Goal: Task Accomplishment & Management: Manage account settings

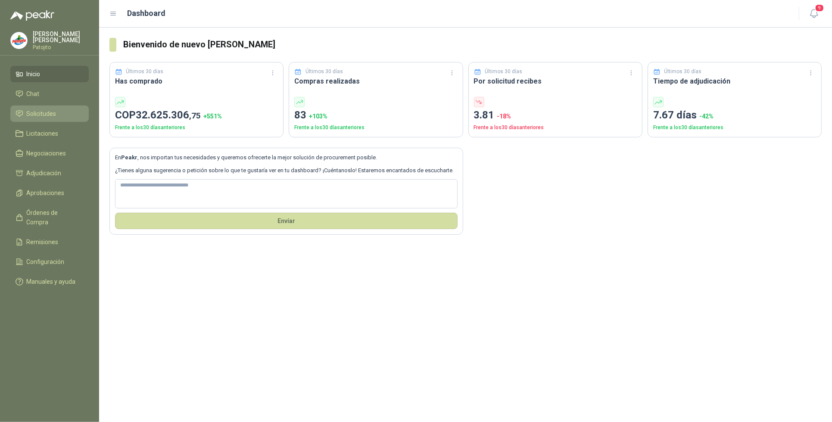
click at [61, 113] on li "Solicitudes" at bounding box center [50, 113] width 68 height 9
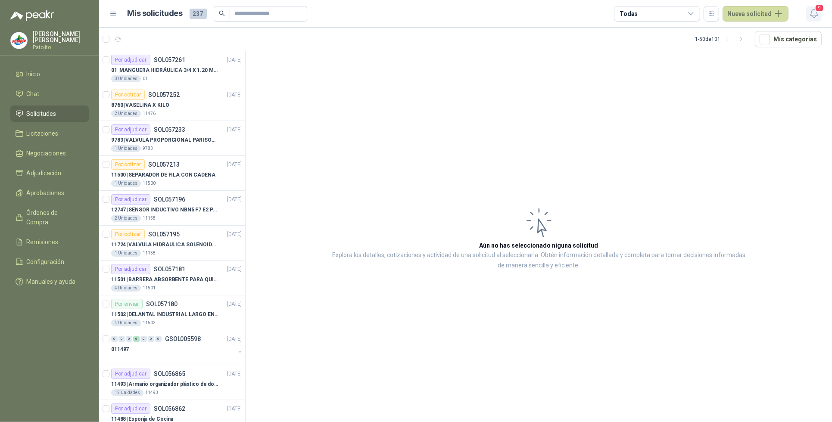
click at [815, 9] on span "9" at bounding box center [818, 8] width 9 height 8
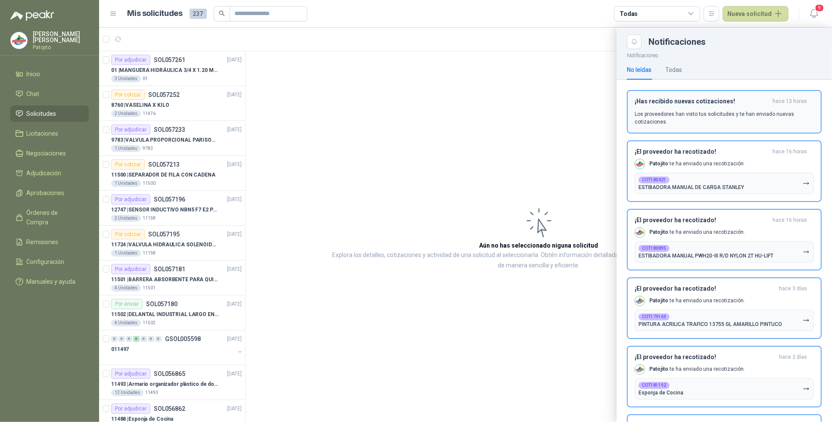
click at [759, 113] on p "Los proveedores han visto tus solicitudes y te han enviado nuevas cotizaciones." at bounding box center [723, 118] width 179 height 16
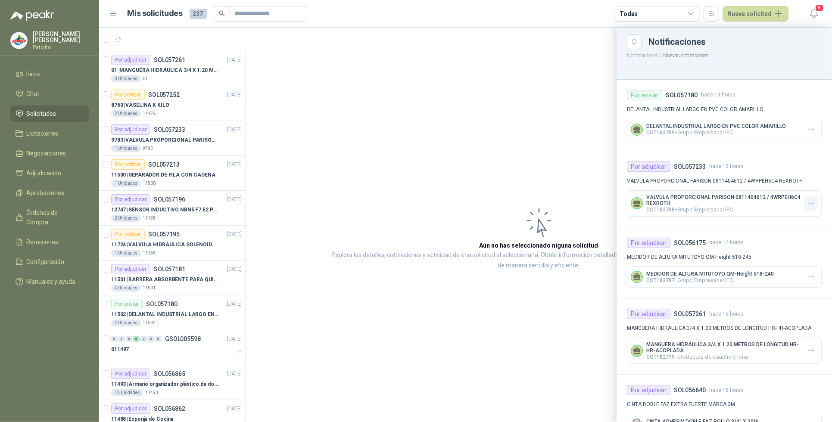
click at [807, 203] on icon "button" at bounding box center [810, 203] width 7 height 7
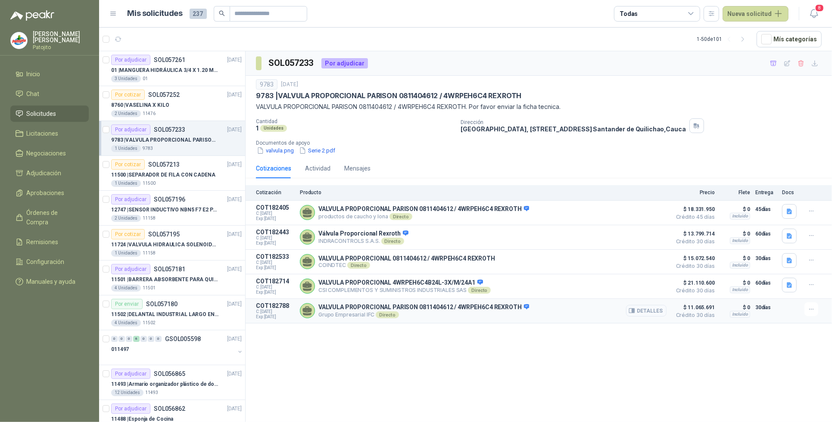
click at [649, 316] on button "Detalles" at bounding box center [646, 311] width 40 height 12
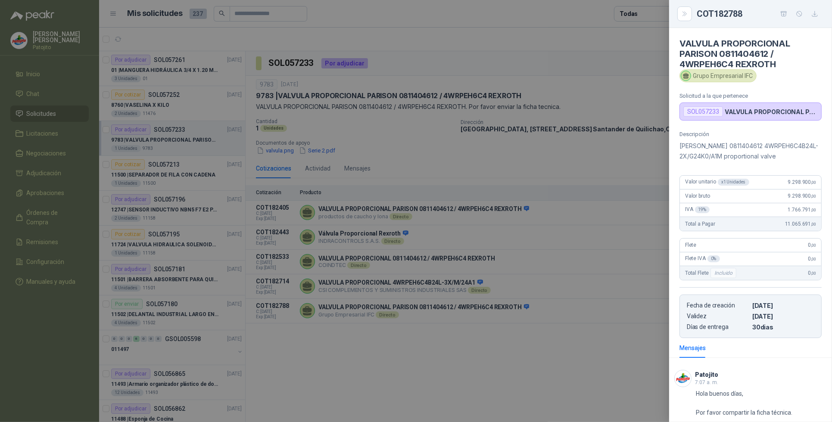
click at [486, 379] on div at bounding box center [416, 211] width 832 height 422
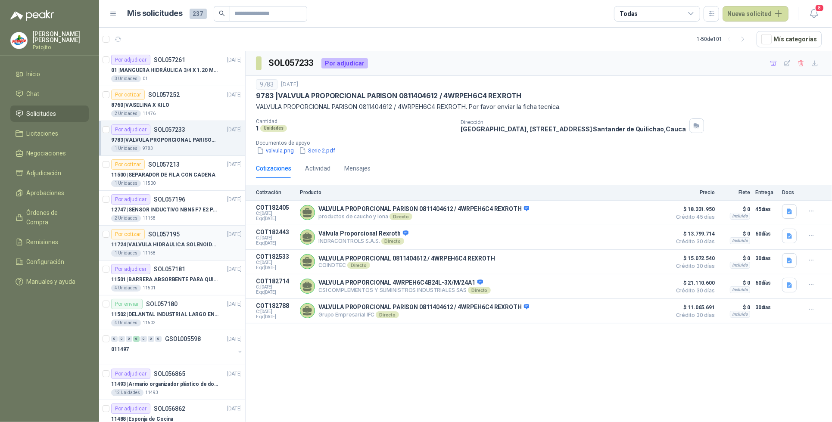
click at [189, 240] on div "11724 | VALVULA HIDRAULICA SOLENOIDE SV08-20 REF : SV08-3B-N-24DC-DG NORMALMENT…" at bounding box center [176, 244] width 130 height 10
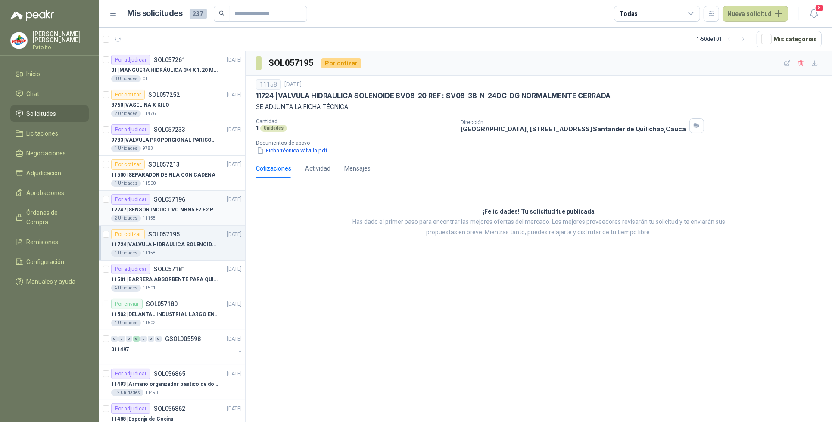
click at [213, 210] on p "12747 | SENSOR INDUCTIVO NBN5 F7 E2 [PERSON_NAME] II" at bounding box center [164, 210] width 107 height 8
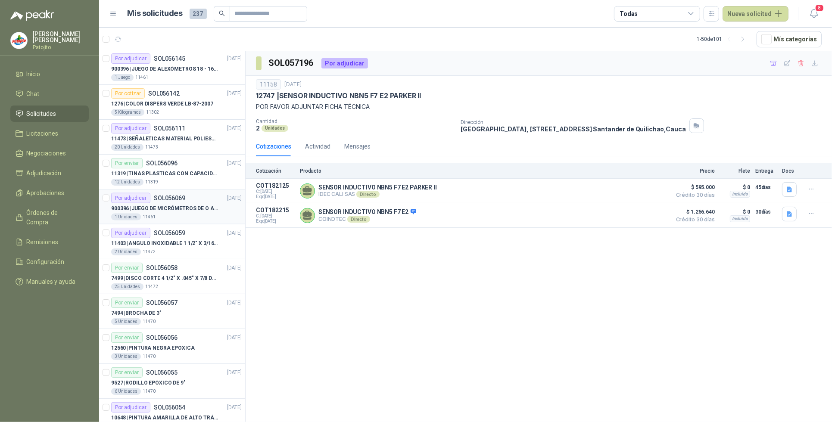
scroll to position [1238, 0]
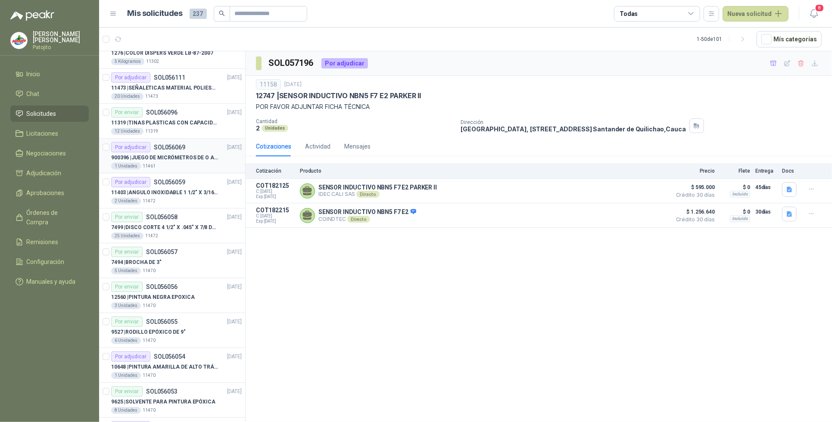
click at [187, 166] on div "1 Unidades 11461" at bounding box center [176, 166] width 130 height 7
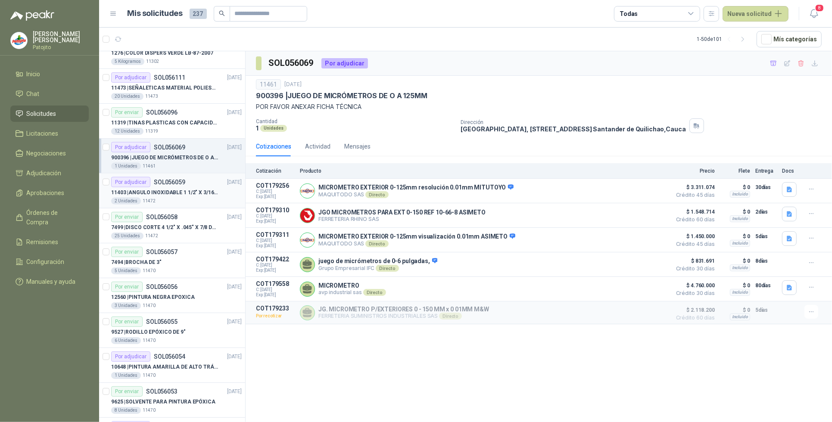
scroll to position [1292, 0]
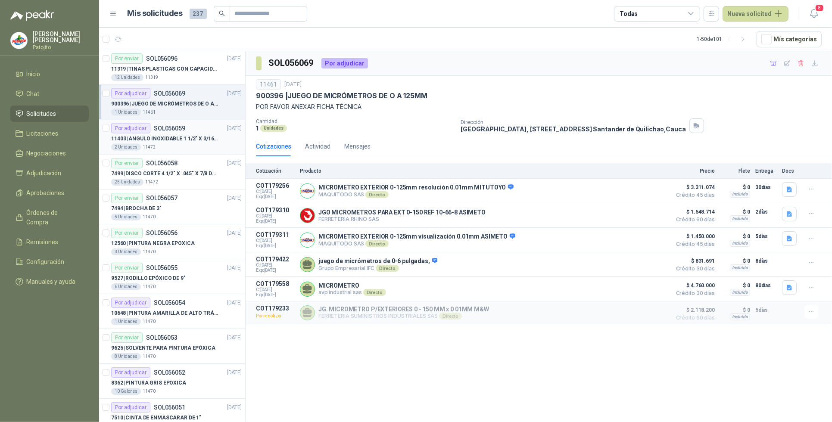
click at [193, 134] on div "Por adjudicar SOL056059 [DATE]" at bounding box center [176, 128] width 130 height 10
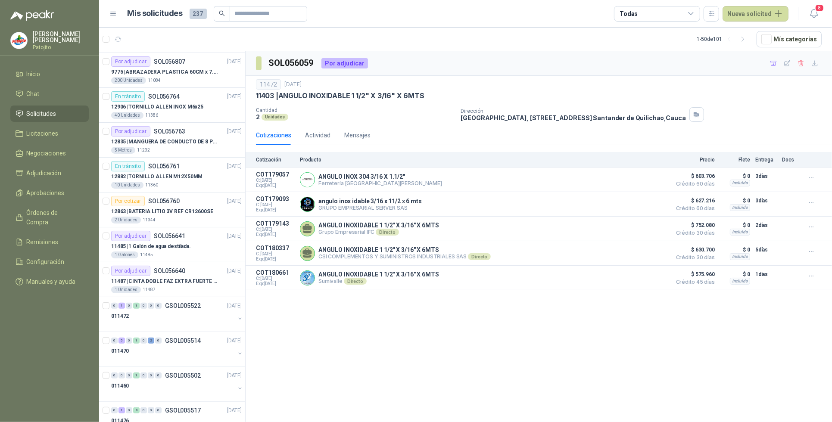
scroll to position [633, 0]
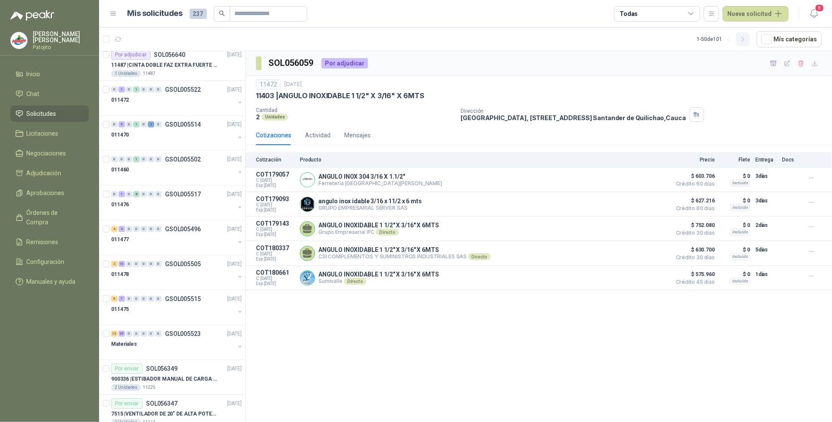
click at [746, 36] on icon "button" at bounding box center [742, 39] width 7 height 7
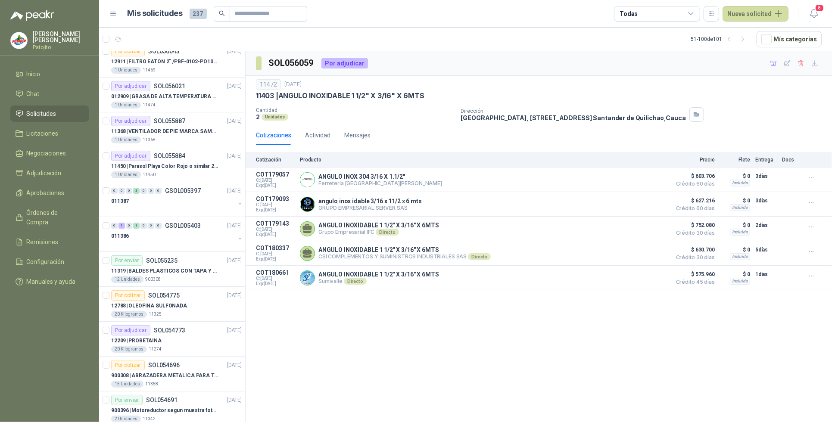
scroll to position [0, 0]
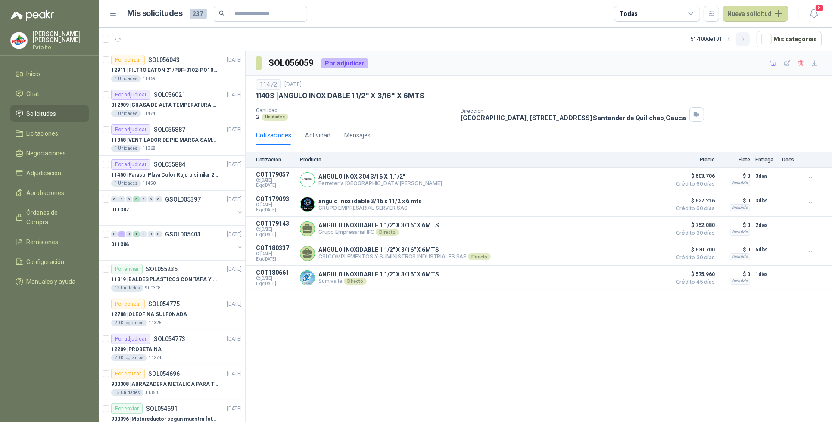
click at [744, 41] on icon "button" at bounding box center [742, 39] width 7 height 7
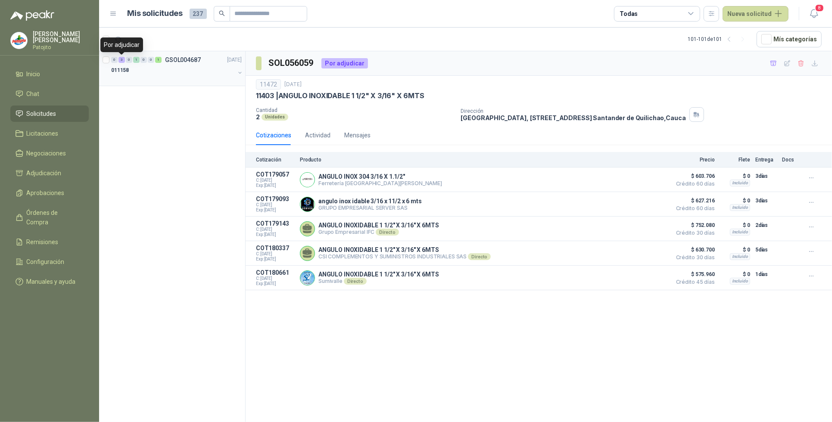
click at [121, 58] on div "3" at bounding box center [121, 60] width 6 height 6
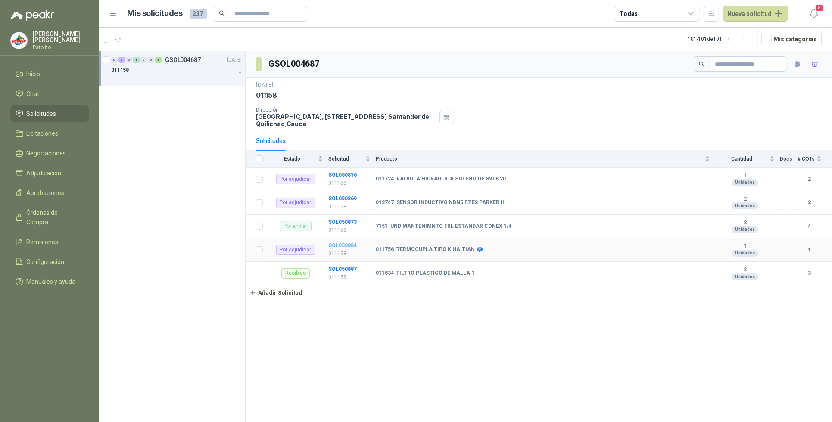
click at [335, 246] on b "SOL050884" at bounding box center [342, 245] width 28 height 6
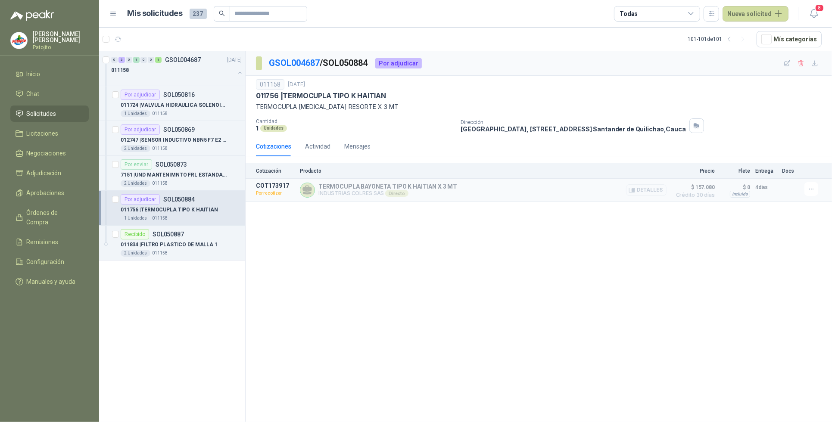
click at [653, 193] on button "Detalles" at bounding box center [646, 190] width 40 height 12
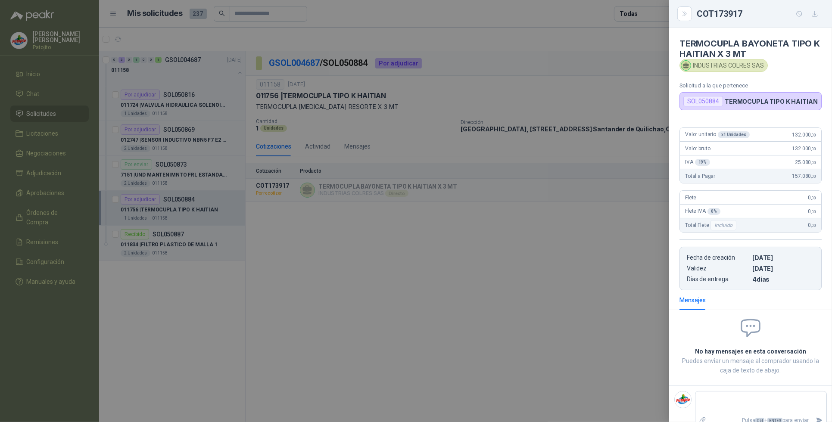
click at [531, 283] on div at bounding box center [416, 211] width 832 height 422
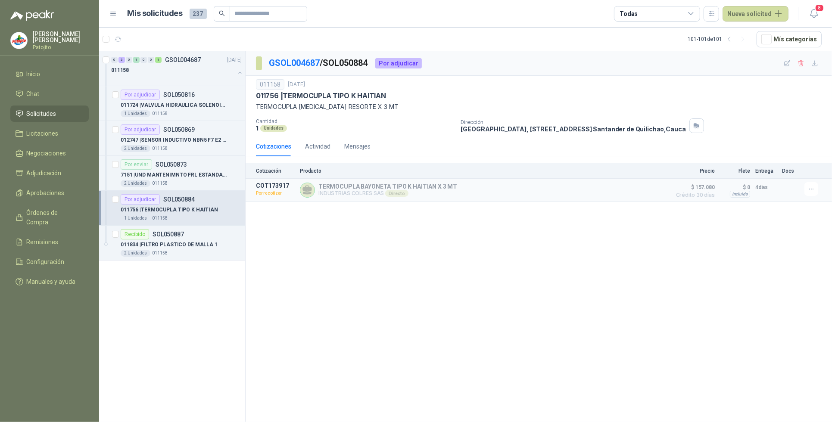
drag, startPoint x: 693, startPoint y: 13, endPoint x: 693, endPoint y: 18, distance: 5.2
click at [693, 13] on icon at bounding box center [691, 14] width 8 height 8
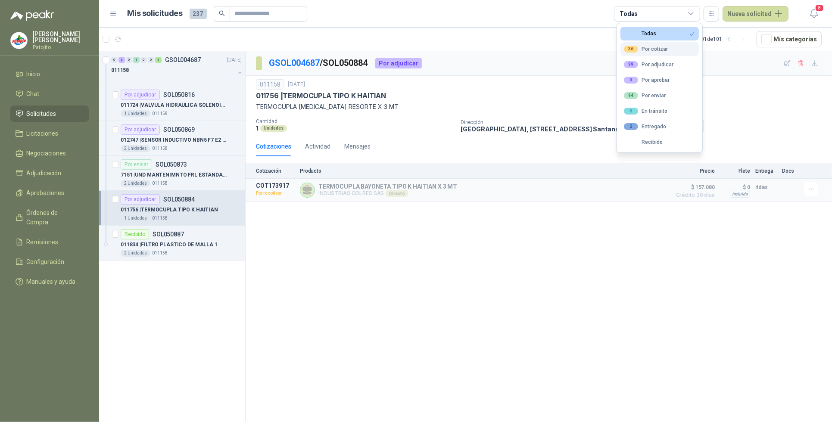
click at [678, 51] on button "36 Por cotizar" at bounding box center [659, 49] width 78 height 14
click at [678, 61] on button "99 Por adjudicar" at bounding box center [659, 65] width 78 height 14
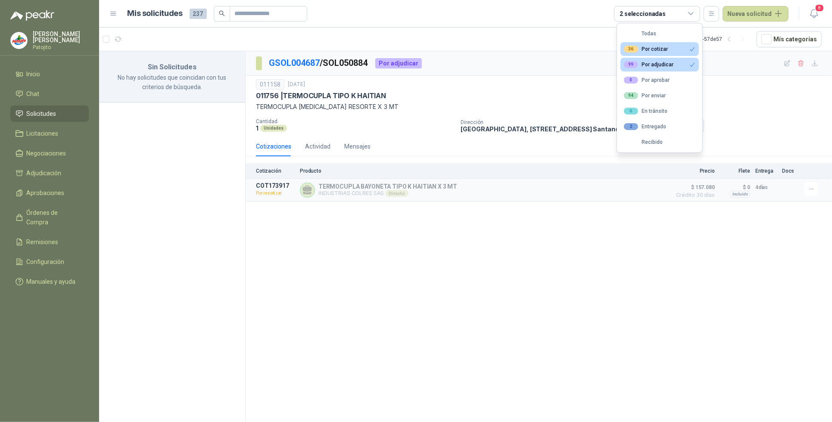
drag, startPoint x: 453, startPoint y: 279, endPoint x: 487, endPoint y: 242, distance: 50.3
click at [453, 279] on div "GSOL004687 / SOL050884 Por adjudicar 011158 [DATE] 011756 | TERMOCUPLA TIPO K H…" at bounding box center [538, 238] width 586 height 374
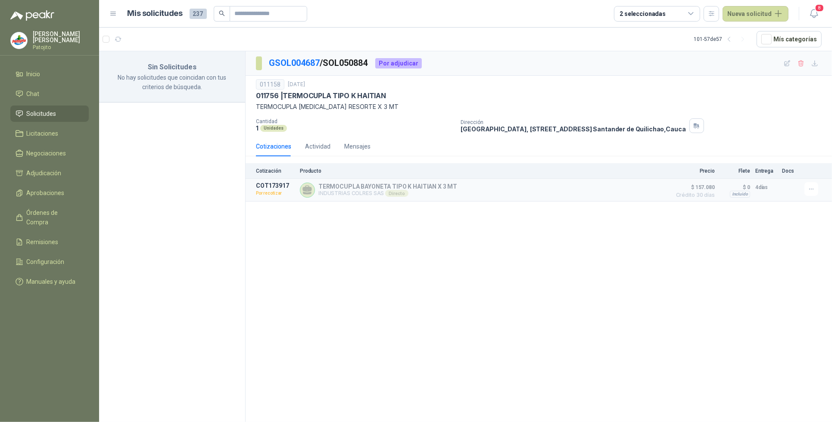
drag, startPoint x: 691, startPoint y: 14, endPoint x: 685, endPoint y: 37, distance: 24.1
click at [692, 14] on icon at bounding box center [691, 14] width 8 height 8
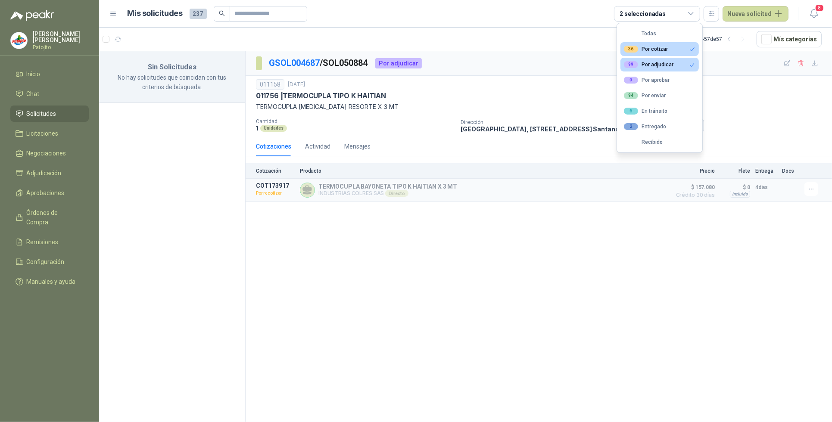
click at [665, 63] on div "99 Por adjudicar" at bounding box center [649, 64] width 50 height 7
click at [666, 50] on div "36 Por cotizar" at bounding box center [646, 49] width 44 height 7
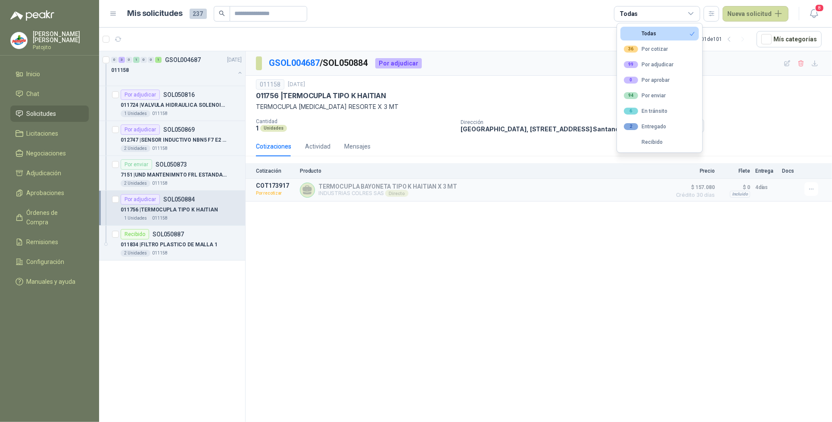
click at [367, 370] on div "GSOL004687 / SOL050884 Por adjudicar 011158 [DATE] 011756 | TERMOCUPLA TIPO K H…" at bounding box center [538, 238] width 586 height 374
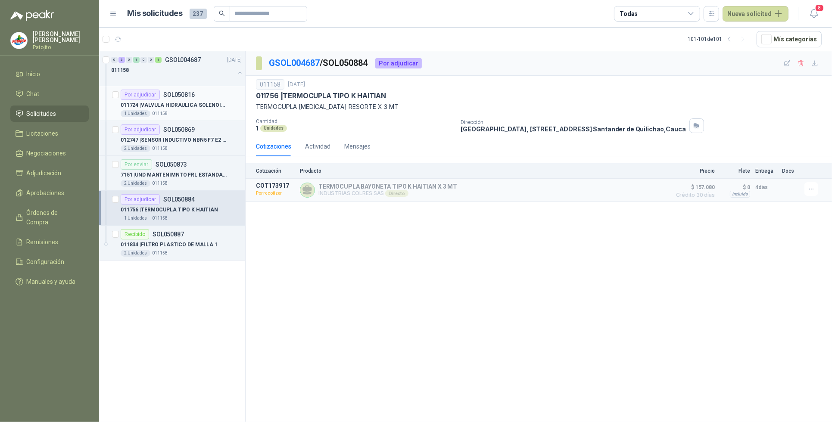
click at [210, 105] on p "011724 | VALVULA HIDRAULICA SOLENOIDE SV08 20" at bounding box center [174, 105] width 107 height 8
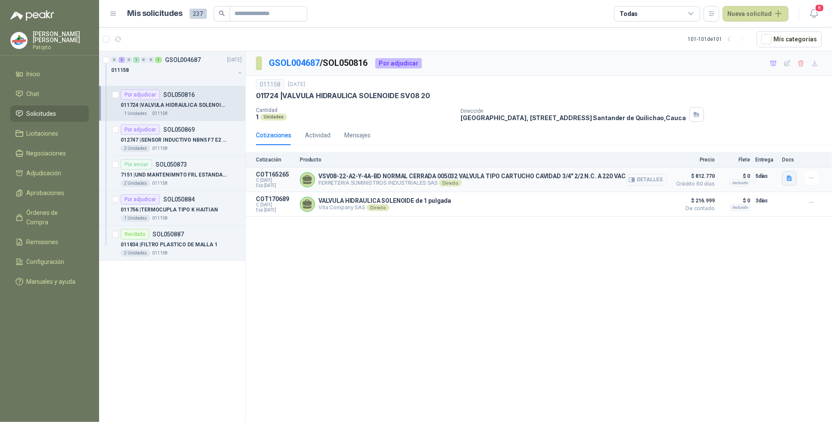
click at [791, 179] on icon "button" at bounding box center [788, 179] width 5 height 6
click at [755, 160] on button "WhatsApp Image [DATE] 11.19.42 AM.jpeg" at bounding box center [732, 159] width 117 height 9
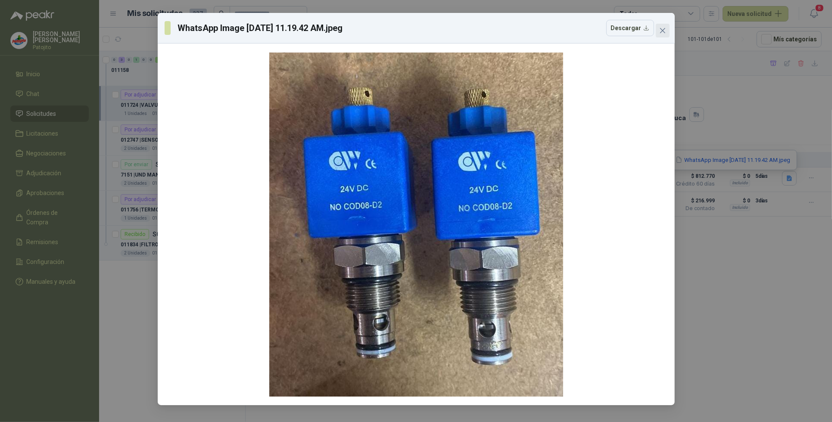
click at [662, 33] on icon "close" at bounding box center [662, 30] width 7 height 7
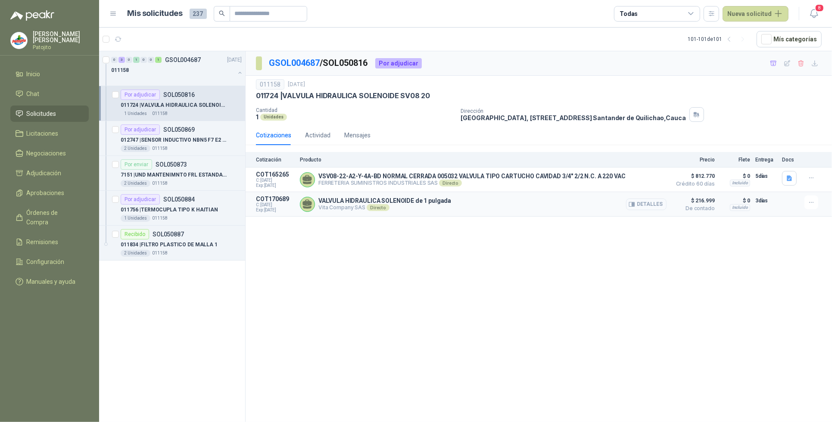
click at [662, 207] on button "Detalles" at bounding box center [646, 205] width 40 height 12
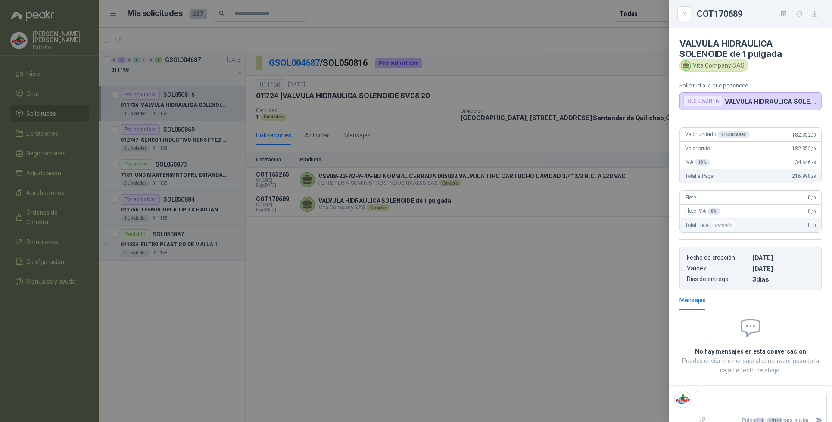
drag, startPoint x: 643, startPoint y: 280, endPoint x: 674, endPoint y: 257, distance: 38.8
click at [643, 280] on div at bounding box center [416, 211] width 832 height 422
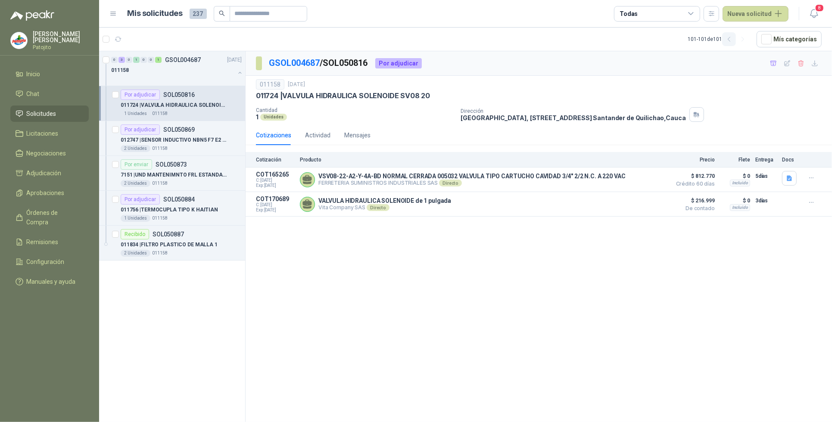
click at [730, 39] on icon "button" at bounding box center [728, 39] width 2 height 4
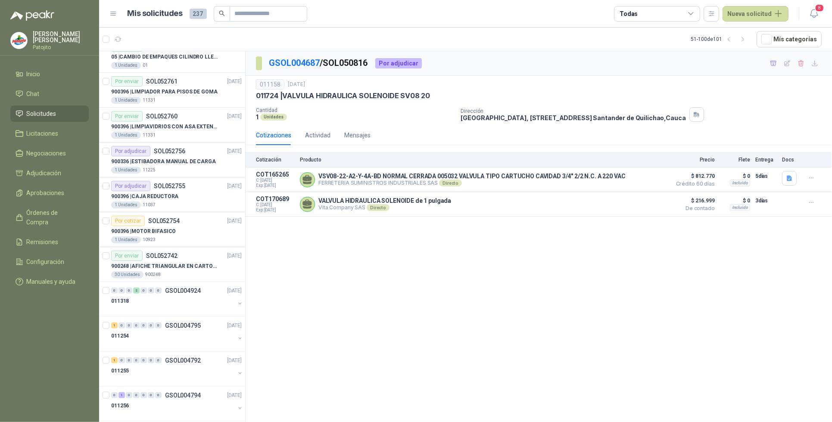
scroll to position [1279, 0]
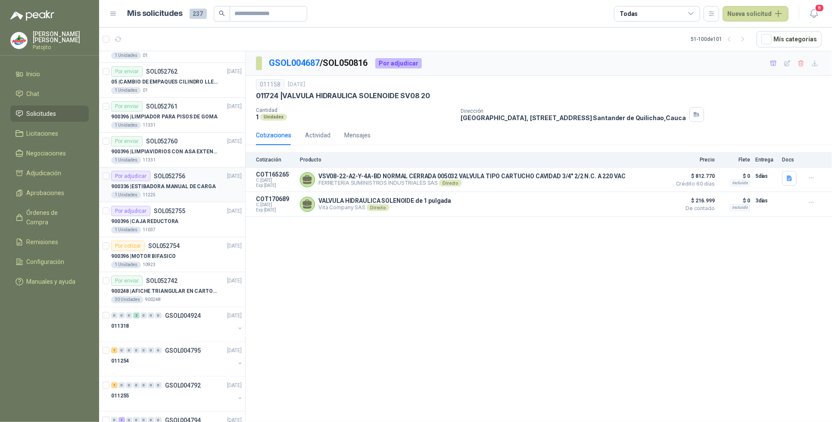
click at [188, 181] on div "Por adjudicar SOL052756 [DATE]" at bounding box center [176, 176] width 130 height 10
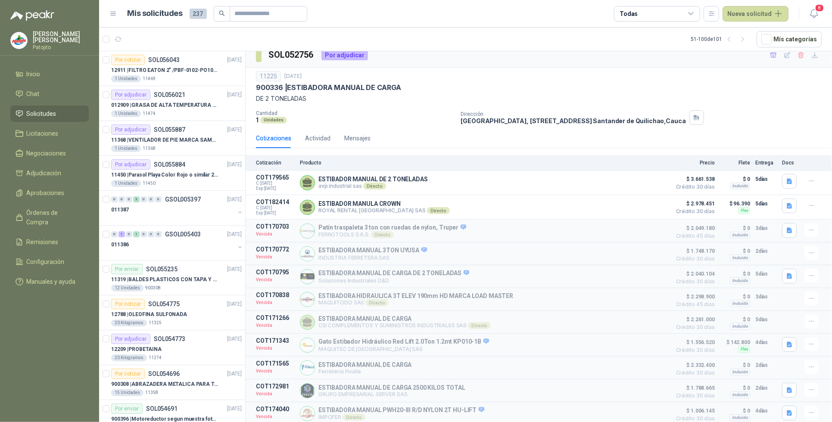
click at [733, 37] on icon "button" at bounding box center [728, 39] width 7 height 7
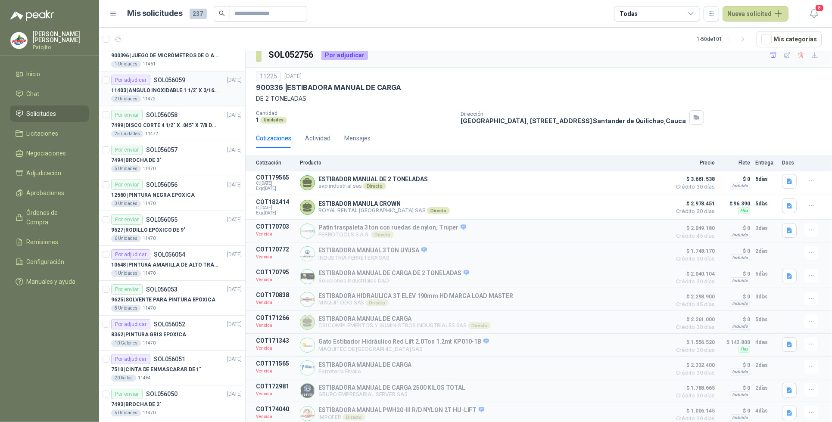
scroll to position [1387, 0]
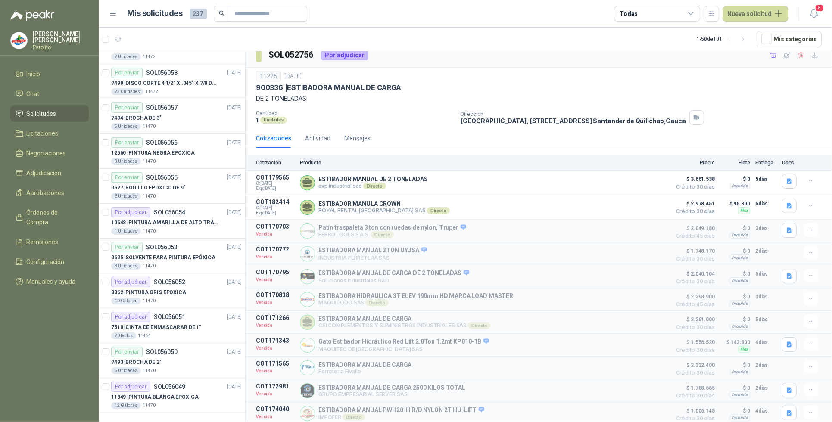
click at [693, 13] on icon at bounding box center [691, 14] width 8 height 8
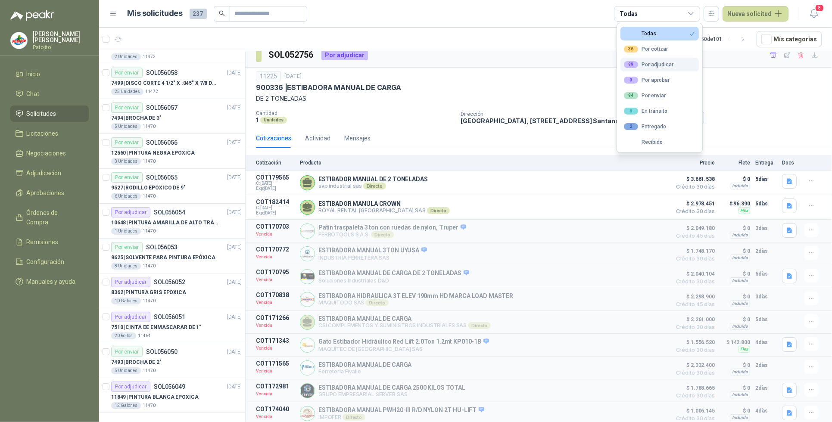
click at [674, 64] on button "99 Por adjudicar" at bounding box center [659, 65] width 78 height 14
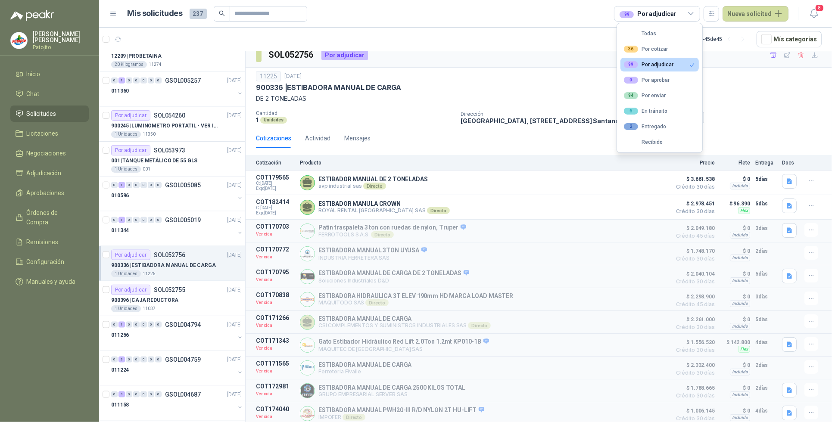
scroll to position [1211, 0]
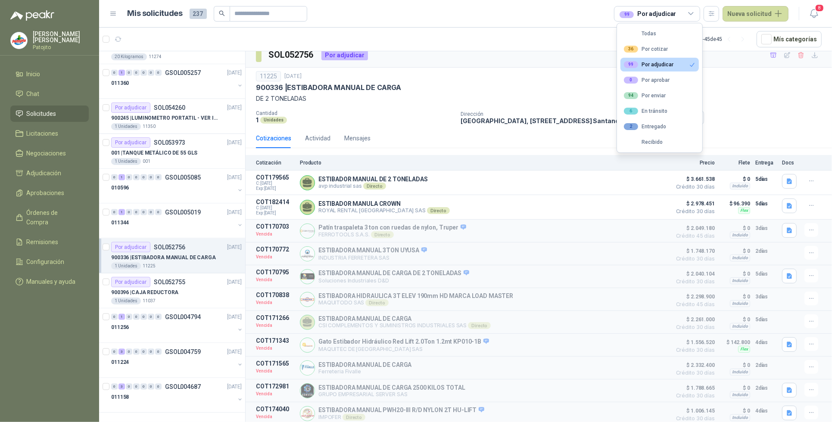
click at [740, 48] on article "1 - 45 de 45 Mís categorías" at bounding box center [465, 39] width 733 height 23
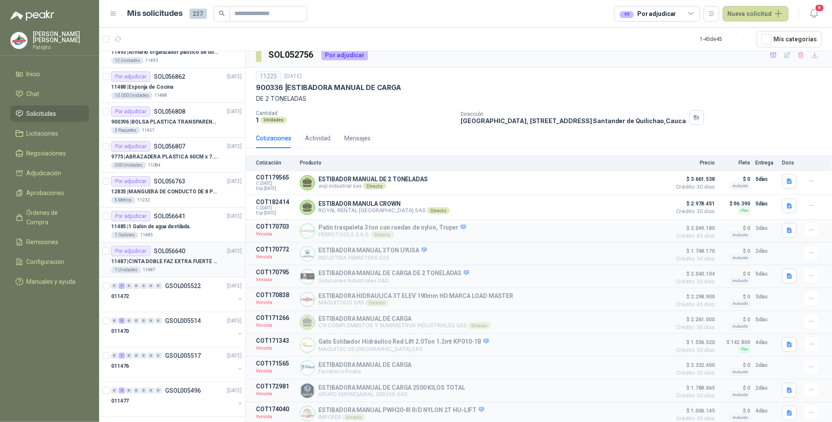
scroll to position [162, 0]
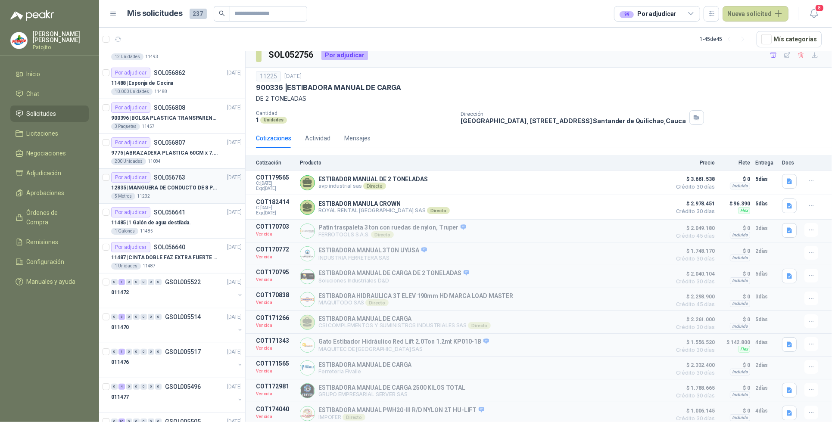
click at [205, 179] on div "Por adjudicar SOL056763 [DATE]" at bounding box center [176, 177] width 130 height 10
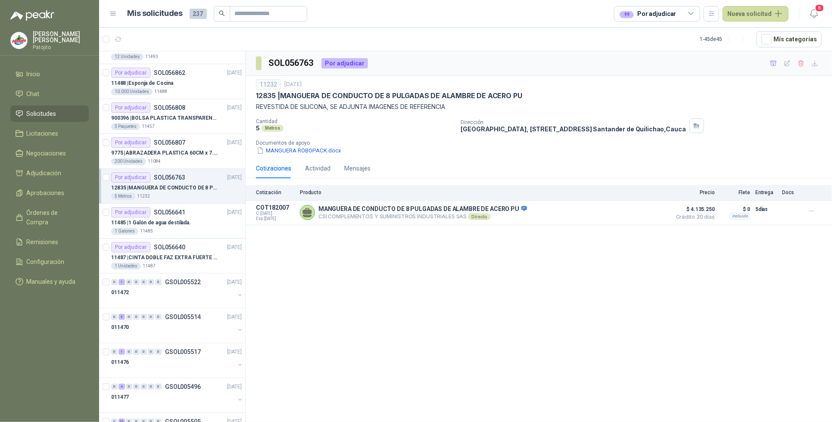
click at [402, 305] on div "SOL056763 Por adjudicar 11232 [DATE] 12835 | MANGUERA DE CONDUCTO DE 8 PULGADAS…" at bounding box center [538, 238] width 586 height 374
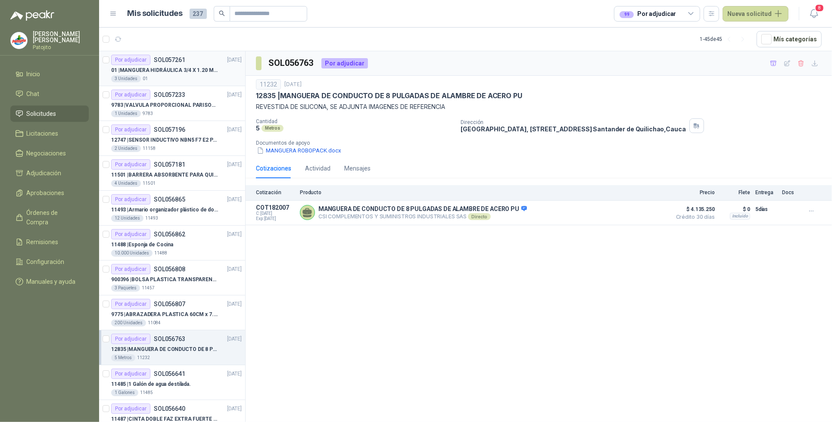
click at [191, 70] on p "01 | MANGUERA HIDRÁULICA 3/4 X 1.20 METROS DE LONGITUD HR-HR-ACOPLADA" at bounding box center [164, 70] width 107 height 8
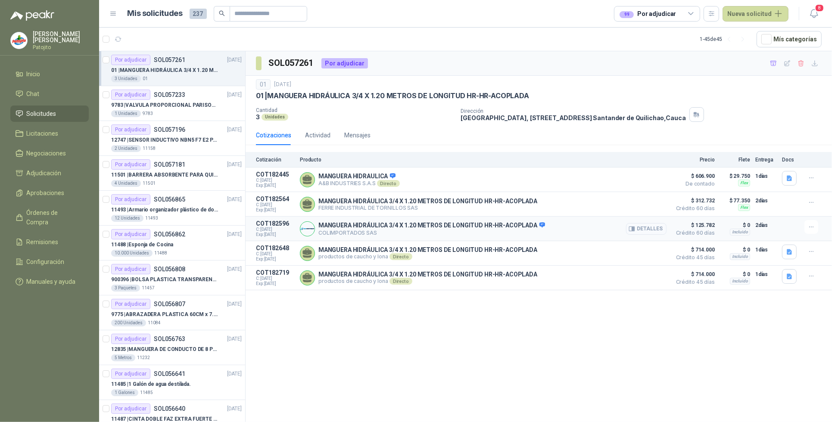
click at [655, 230] on button "Detalles" at bounding box center [646, 229] width 40 height 12
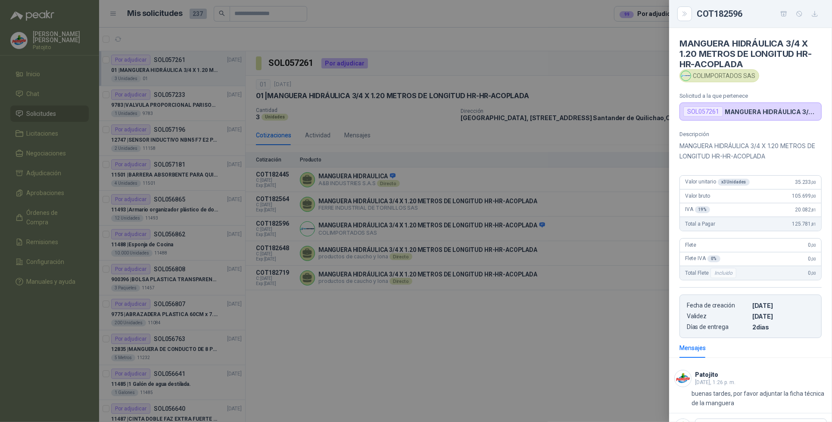
click at [381, 371] on div at bounding box center [416, 211] width 832 height 422
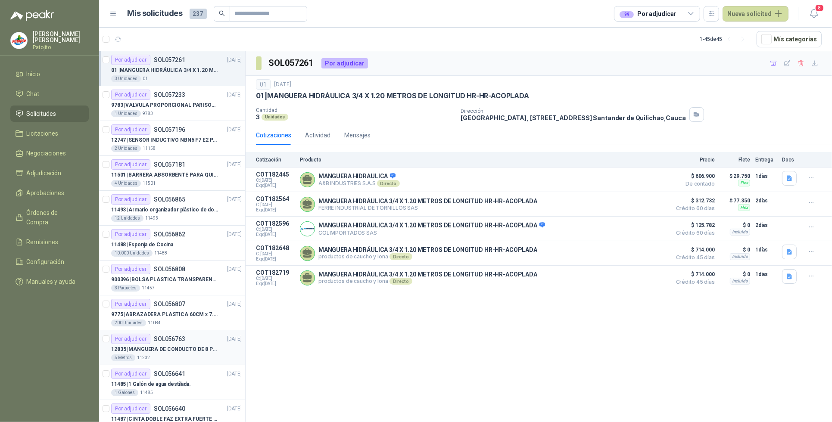
click at [187, 343] on div "Por adjudicar SOL056763 [DATE]" at bounding box center [176, 339] width 130 height 10
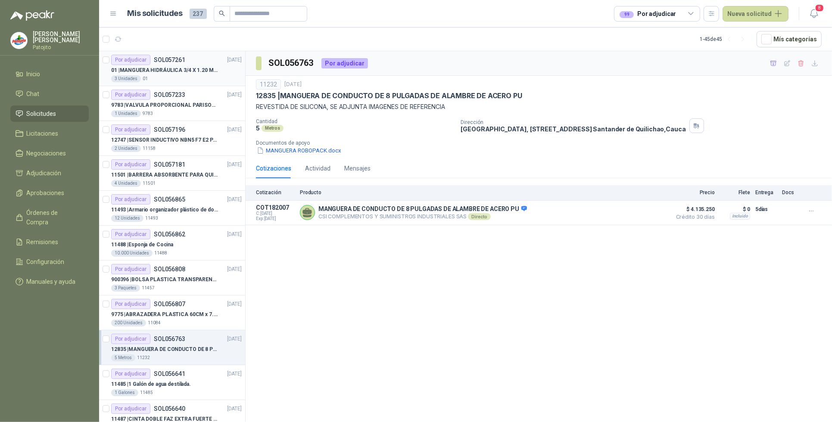
click at [178, 73] on p "01 | MANGUERA HIDRÁULICA 3/4 X 1.20 METROS DE LONGITUD HR-HR-ACOPLADA" at bounding box center [164, 70] width 107 height 8
